Goal: Task Accomplishment & Management: Use online tool/utility

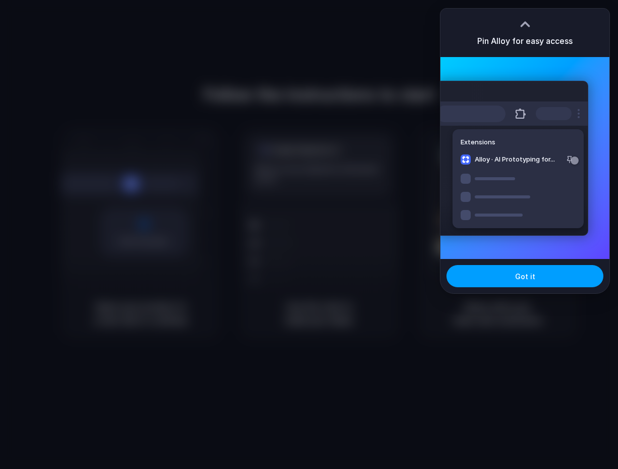
click at [519, 280] on span "Got it" at bounding box center [525, 276] width 20 height 11
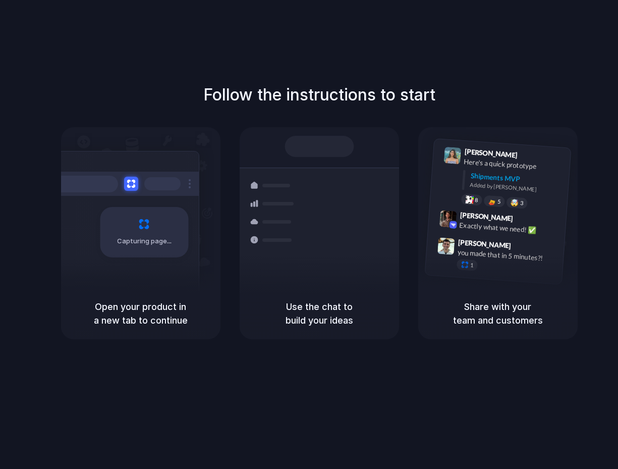
click at [137, 203] on div "Capturing page" at bounding box center [123, 228] width 152 height 155
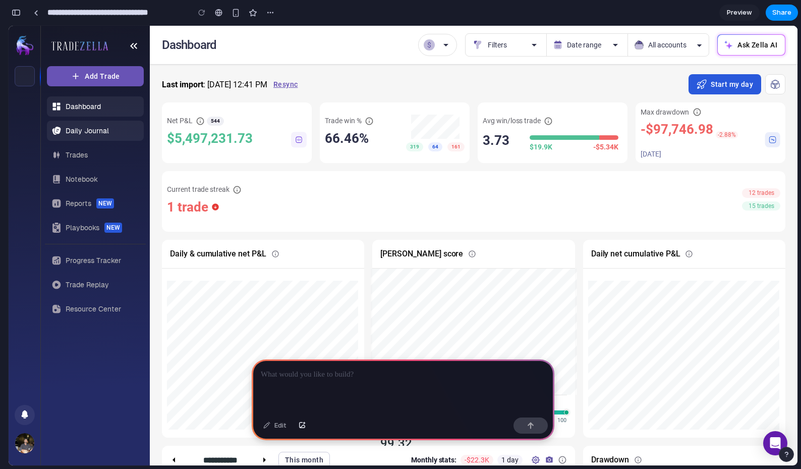
click at [118, 129] on link "Daily Journal" at bounding box center [95, 131] width 97 height 20
click at [110, 137] on link "Daily Journal" at bounding box center [95, 131] width 97 height 20
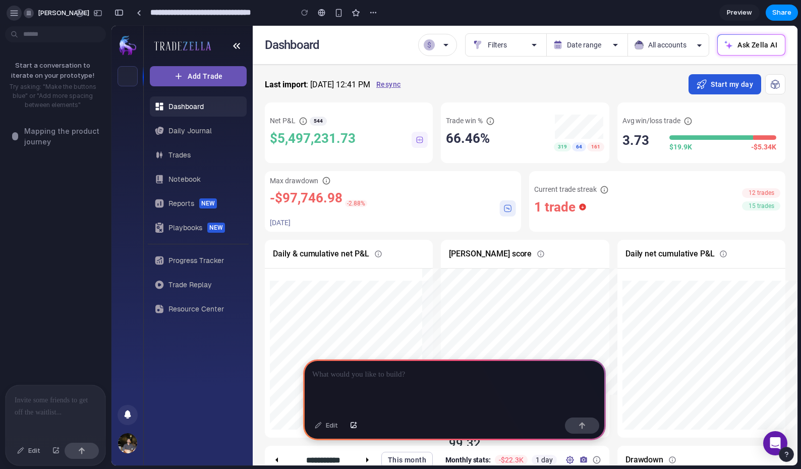
click at [15, 14] on div "button" at bounding box center [14, 13] width 9 height 9
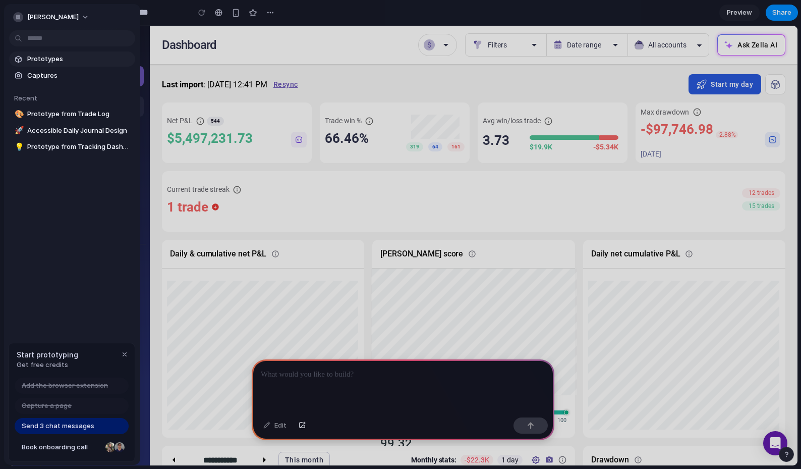
click at [75, 62] on span "Prototypes" at bounding box center [79, 59] width 104 height 10
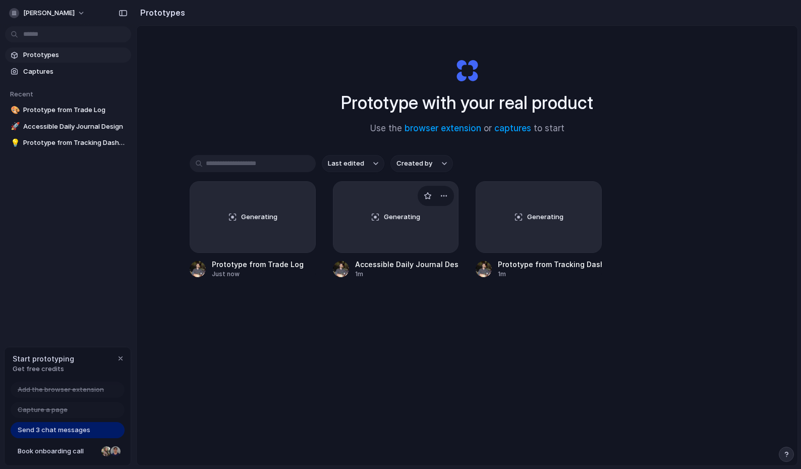
click at [410, 231] on div "Generating" at bounding box center [396, 217] width 125 height 71
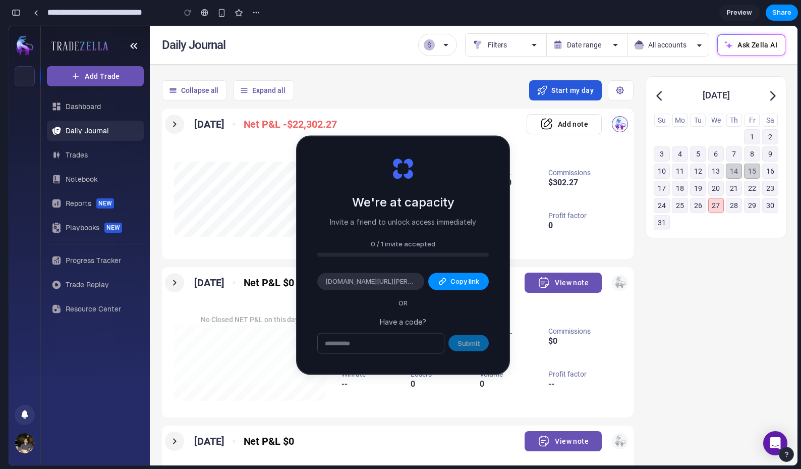
click at [532, 79] on div "Collapse all Expand all Start my day" at bounding box center [398, 90] width 472 height 28
click at [423, 333] on div at bounding box center [380, 343] width 127 height 21
click at [413, 344] on input "text" at bounding box center [381, 343] width 126 height 20
type input "*****"
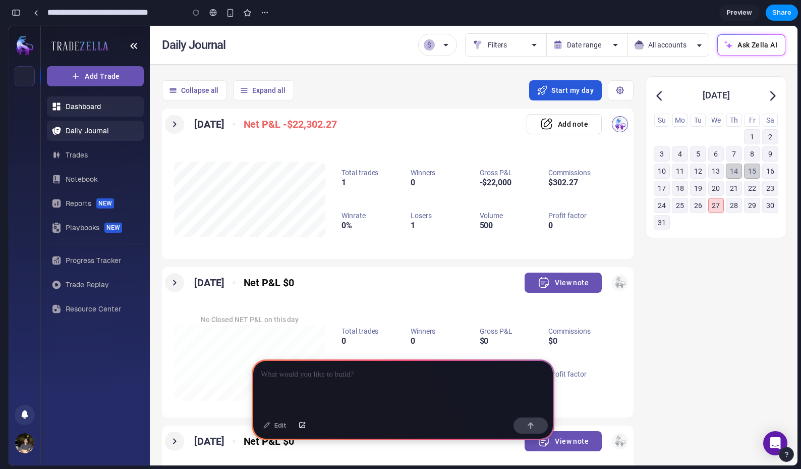
click at [95, 108] on span "Dashboard" at bounding box center [83, 106] width 35 height 9
click at [297, 383] on div at bounding box center [403, 386] width 303 height 54
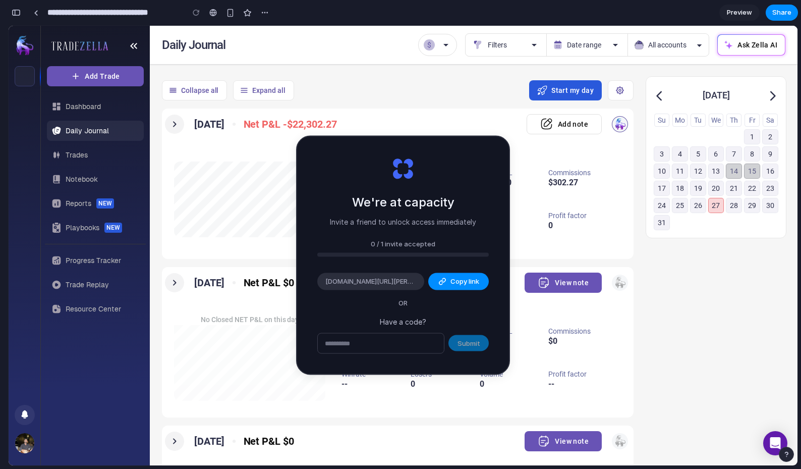
click at [421, 218] on p "Invite a friend to unlock access immediately" at bounding box center [403, 221] width 146 height 11
click at [439, 203] on h2 "We're at capacity" at bounding box center [403, 202] width 102 height 18
click at [414, 346] on input "text" at bounding box center [381, 343] width 126 height 20
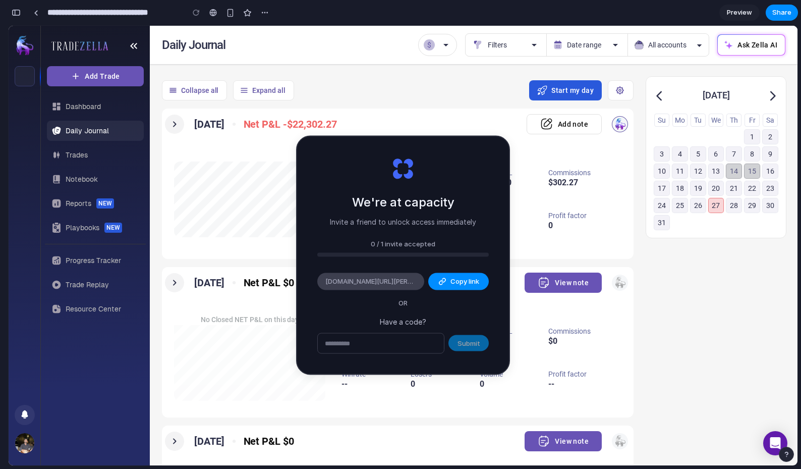
click at [398, 281] on span "[DOMAIN_NAME][URL][PERSON_NAME]" at bounding box center [371, 282] width 91 height 10
click at [448, 257] on div "We're at capacity Invite a friend to unlock access immediately 0 / 1 invite acc…" at bounding box center [403, 255] width 212 height 237
click at [417, 243] on div "0 / 1 invite accepted" at bounding box center [403, 244] width 172 height 10
click at [448, 236] on div "We're at capacity Invite a friend to unlock access immediately 0 / 1 invite acc…" at bounding box center [403, 255] width 212 height 237
click at [455, 283] on span "Copy link" at bounding box center [465, 282] width 29 height 10
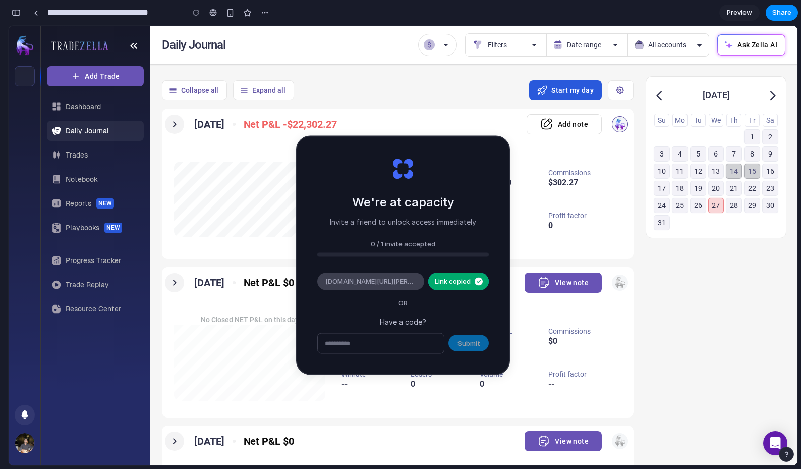
click at [402, 275] on div "[DOMAIN_NAME][URL][PERSON_NAME]" at bounding box center [370, 281] width 107 height 17
click at [553, 180] on h5 "$302.27" at bounding box center [564, 183] width 30 height 10
click at [603, 96] on div "Start my day" at bounding box center [581, 90] width 104 height 20
click at [470, 353] on div "We're at capacity Invite a friend to unlock access immediately 0 / 1 invite acc…" at bounding box center [403, 255] width 212 height 237
click at [471, 277] on span "Copy link" at bounding box center [465, 282] width 29 height 10
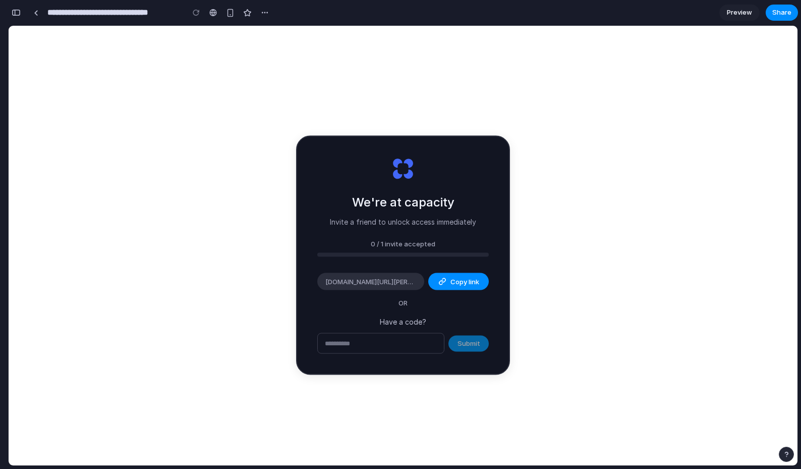
type input "**********"
